Goal: Navigation & Orientation: Find specific page/section

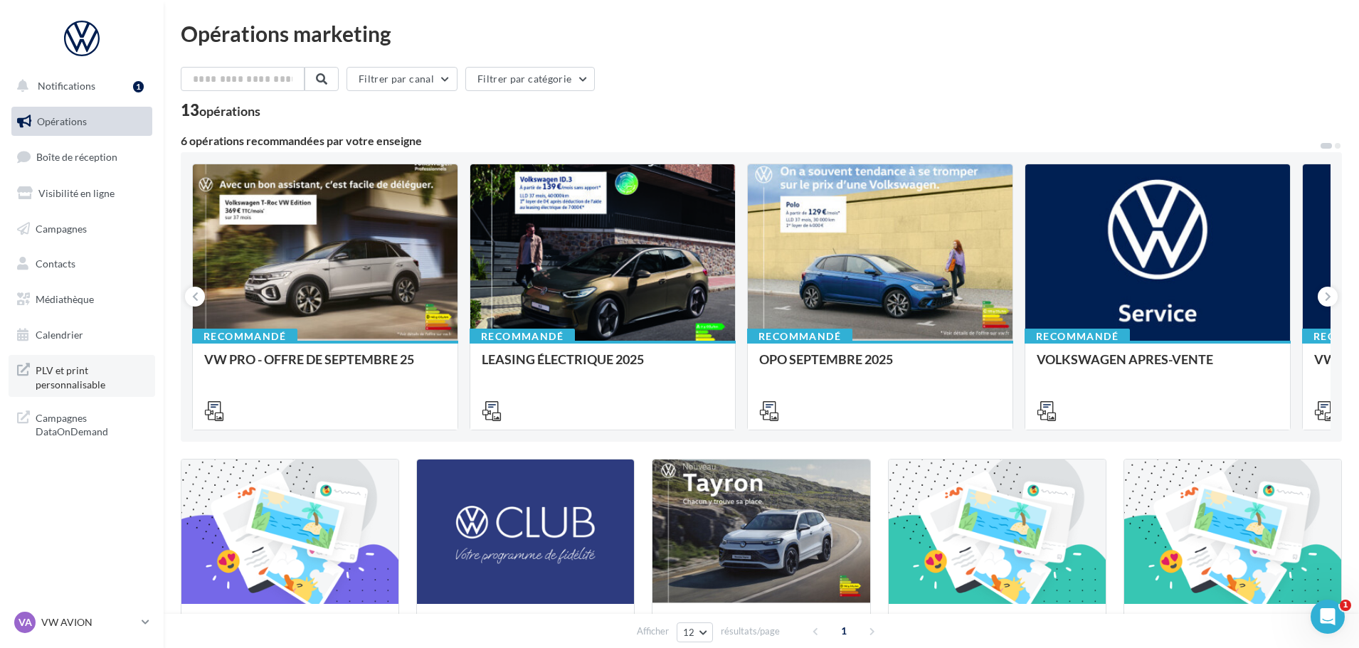
click at [108, 377] on span "PLV et print personnalisable" at bounding box center [91, 376] width 111 height 31
click at [70, 304] on span "Médiathèque" at bounding box center [65, 299] width 58 height 12
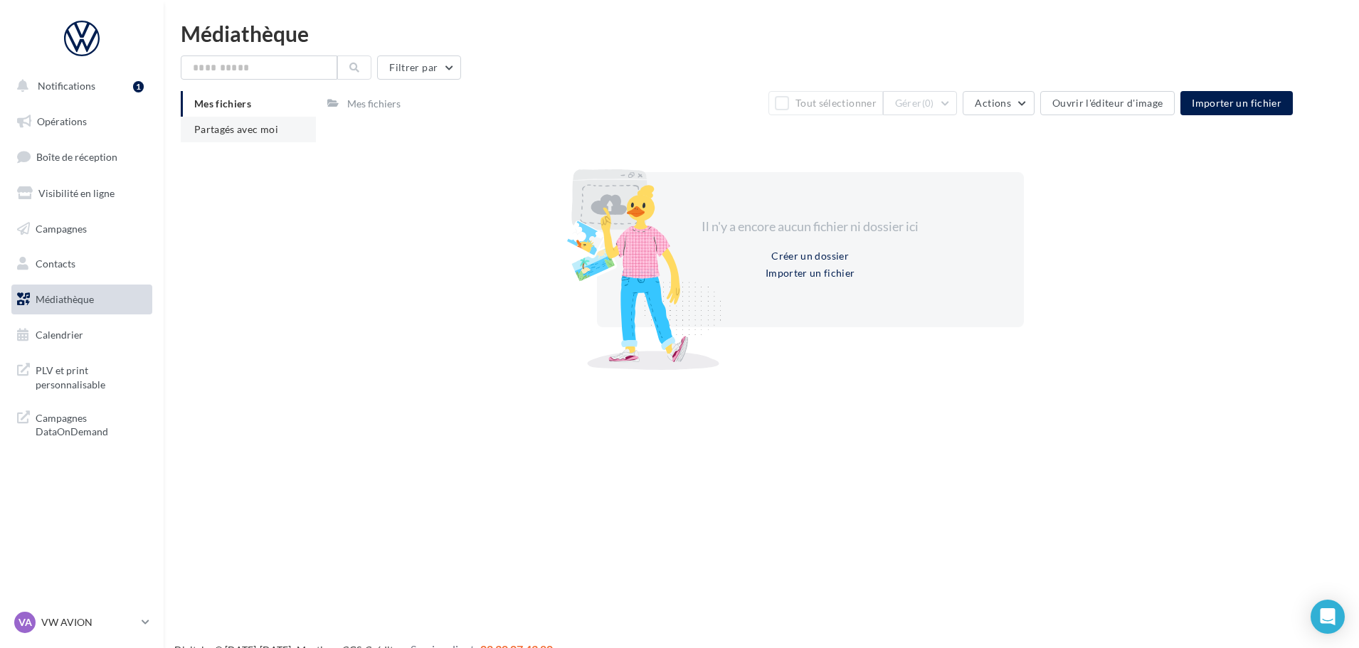
click at [230, 127] on span "Partagés avec moi" at bounding box center [236, 129] width 84 height 12
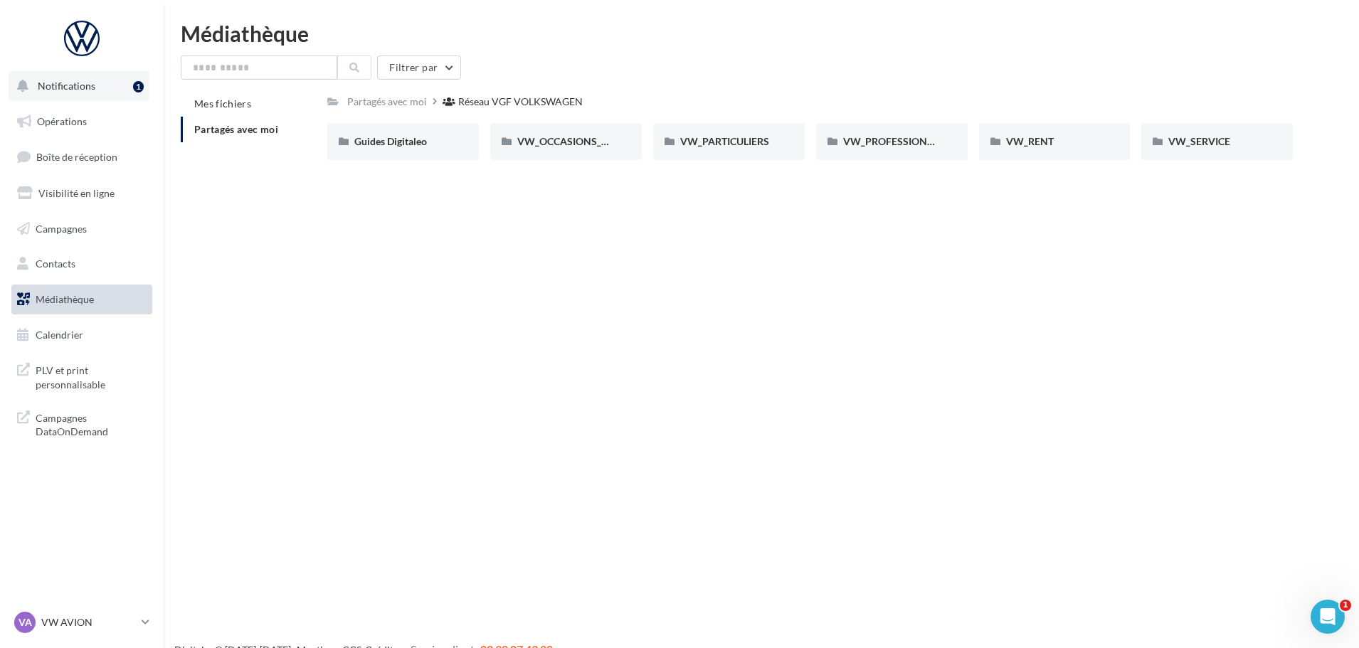
click at [63, 93] on button "Notifications 1" at bounding box center [79, 86] width 141 height 30
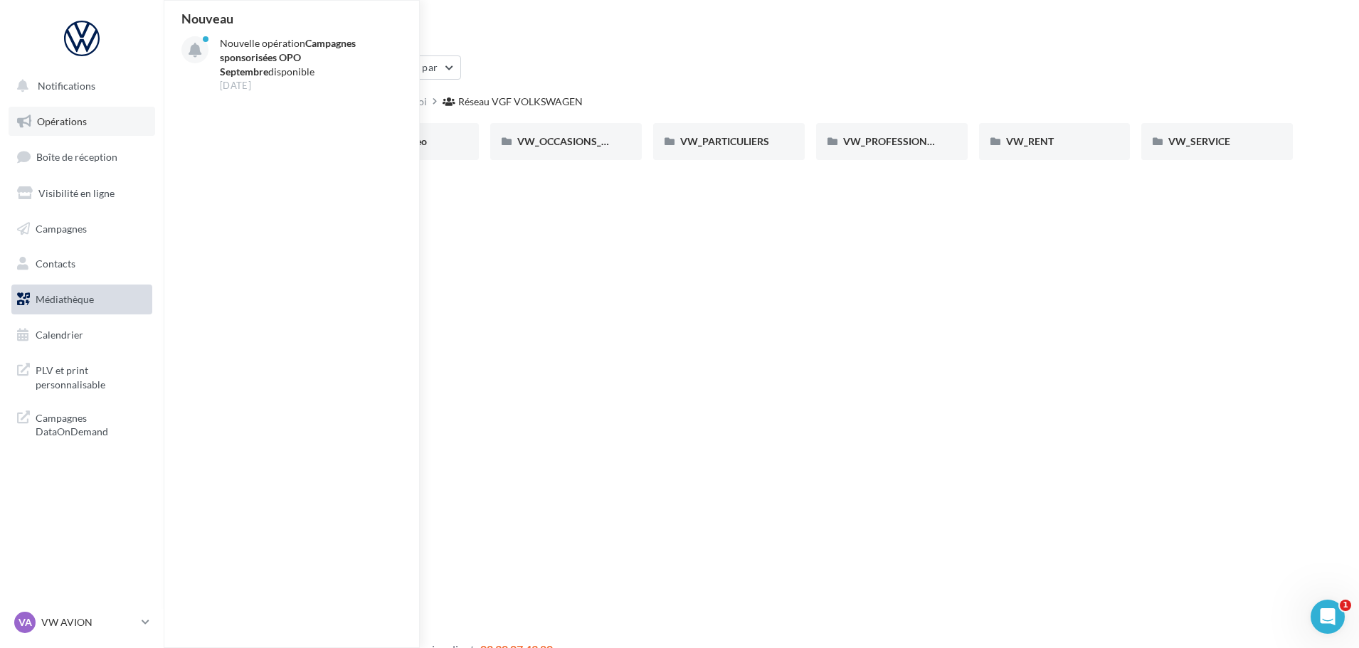
click at [48, 134] on link "Opérations" at bounding box center [82, 122] width 147 height 30
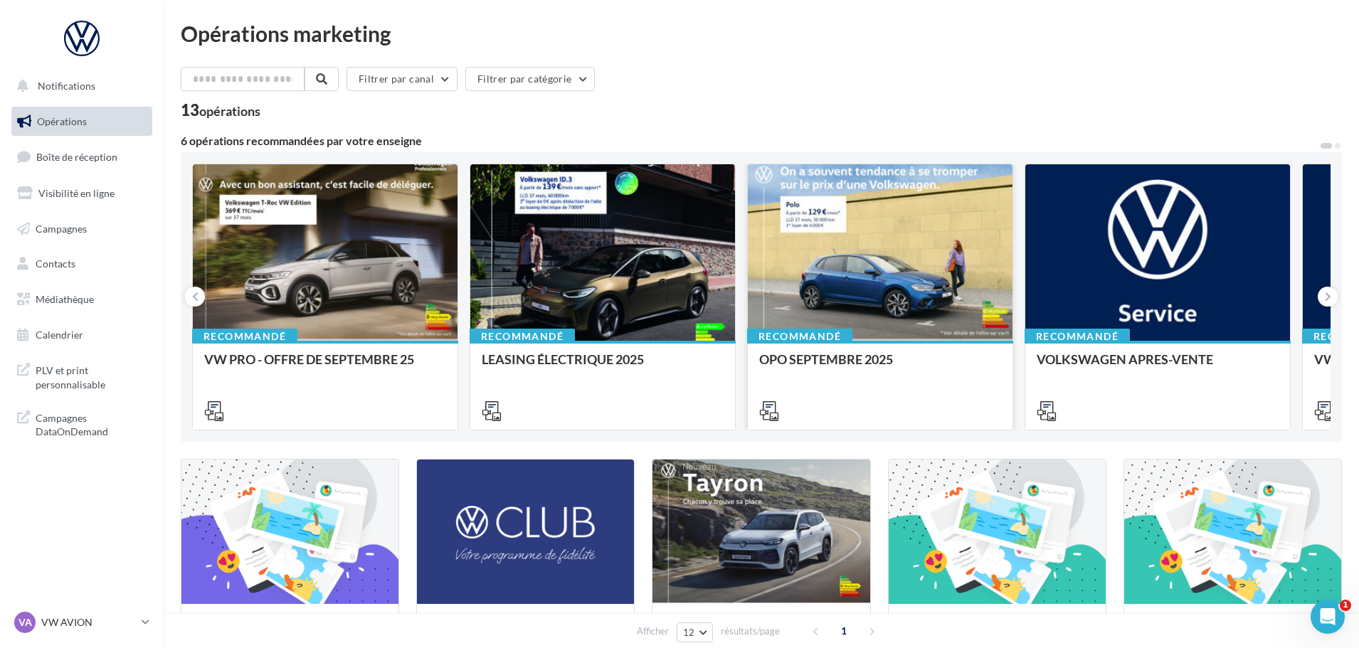
click at [873, 273] on div at bounding box center [880, 253] width 265 height 178
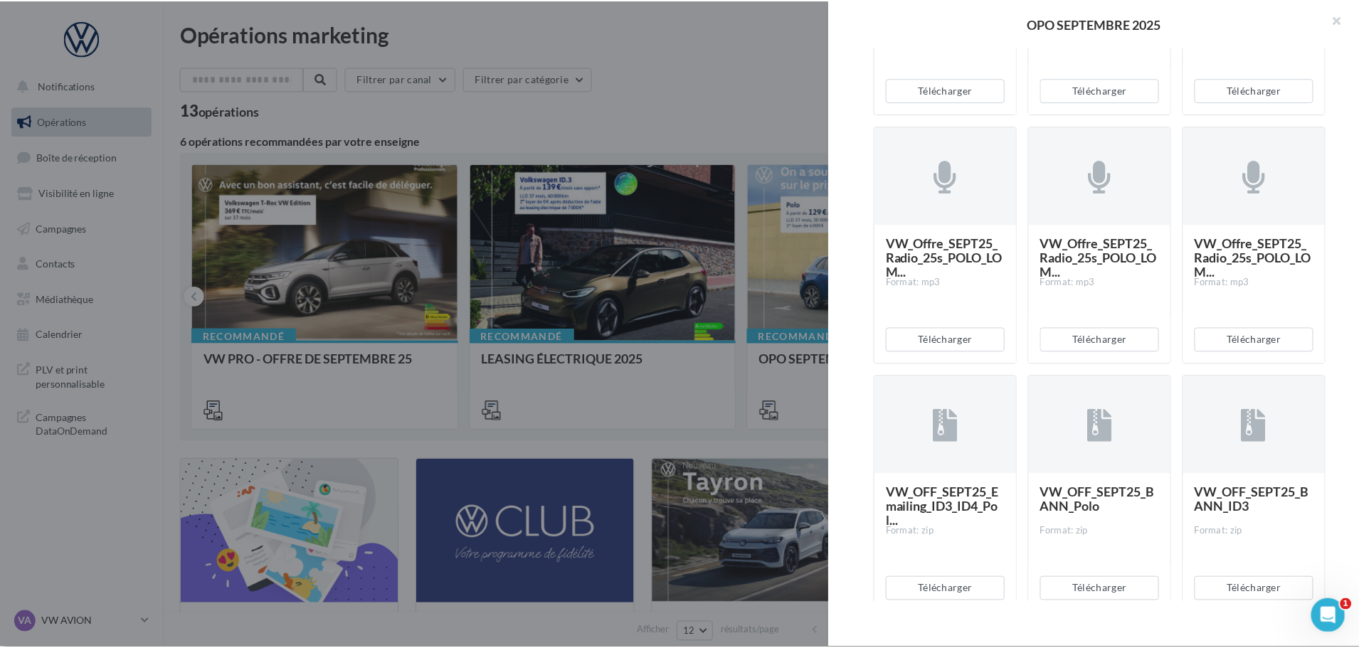
scroll to position [2522, 0]
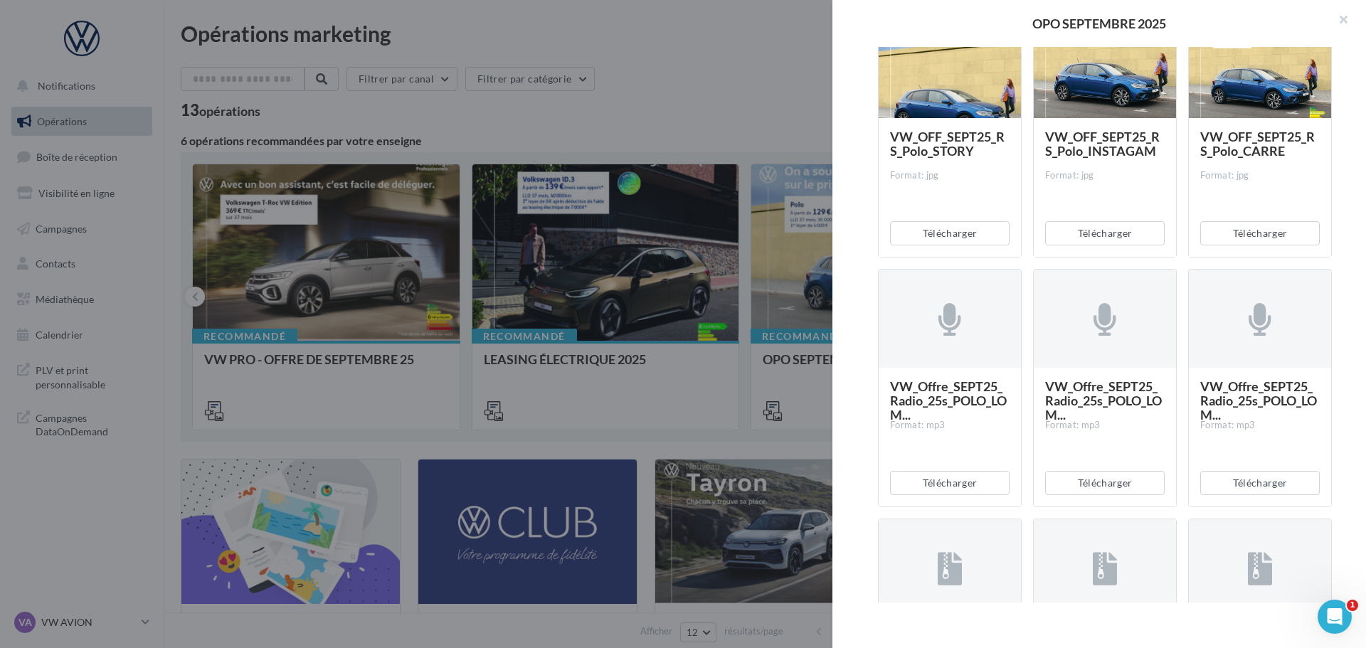
click at [726, 80] on div at bounding box center [683, 324] width 1366 height 648
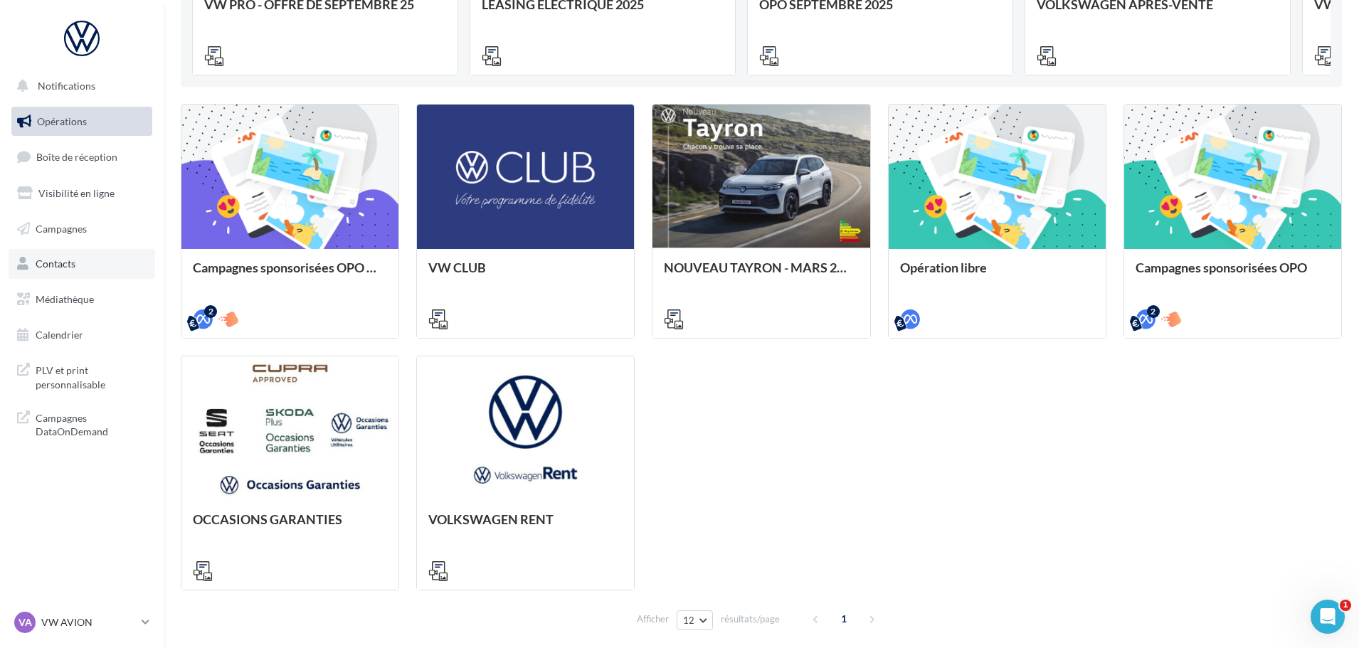
scroll to position [356, 0]
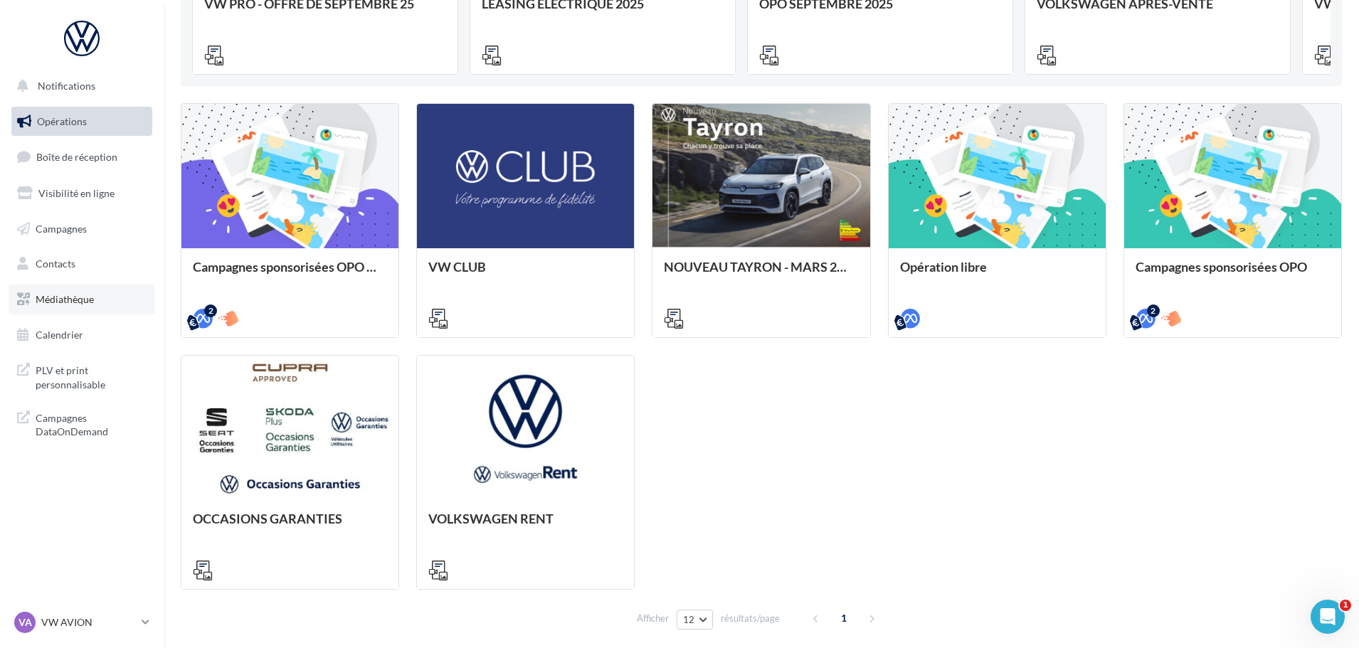
click at [37, 298] on span "Médiathèque" at bounding box center [65, 299] width 58 height 12
